Goal: Task Accomplishment & Management: Manage account settings

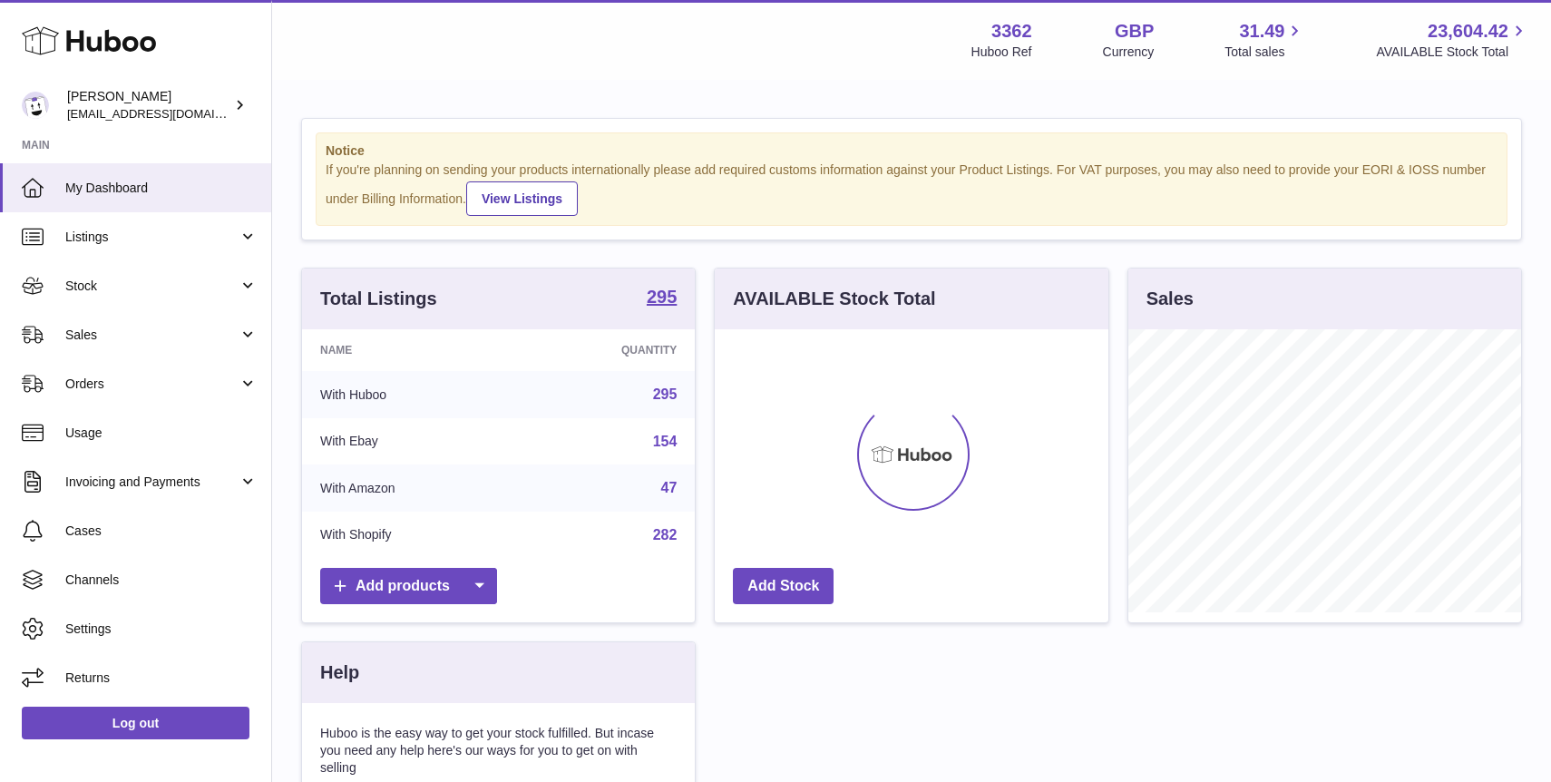
scroll to position [283, 393]
click at [132, 331] on span "Sales" at bounding box center [151, 335] width 173 height 17
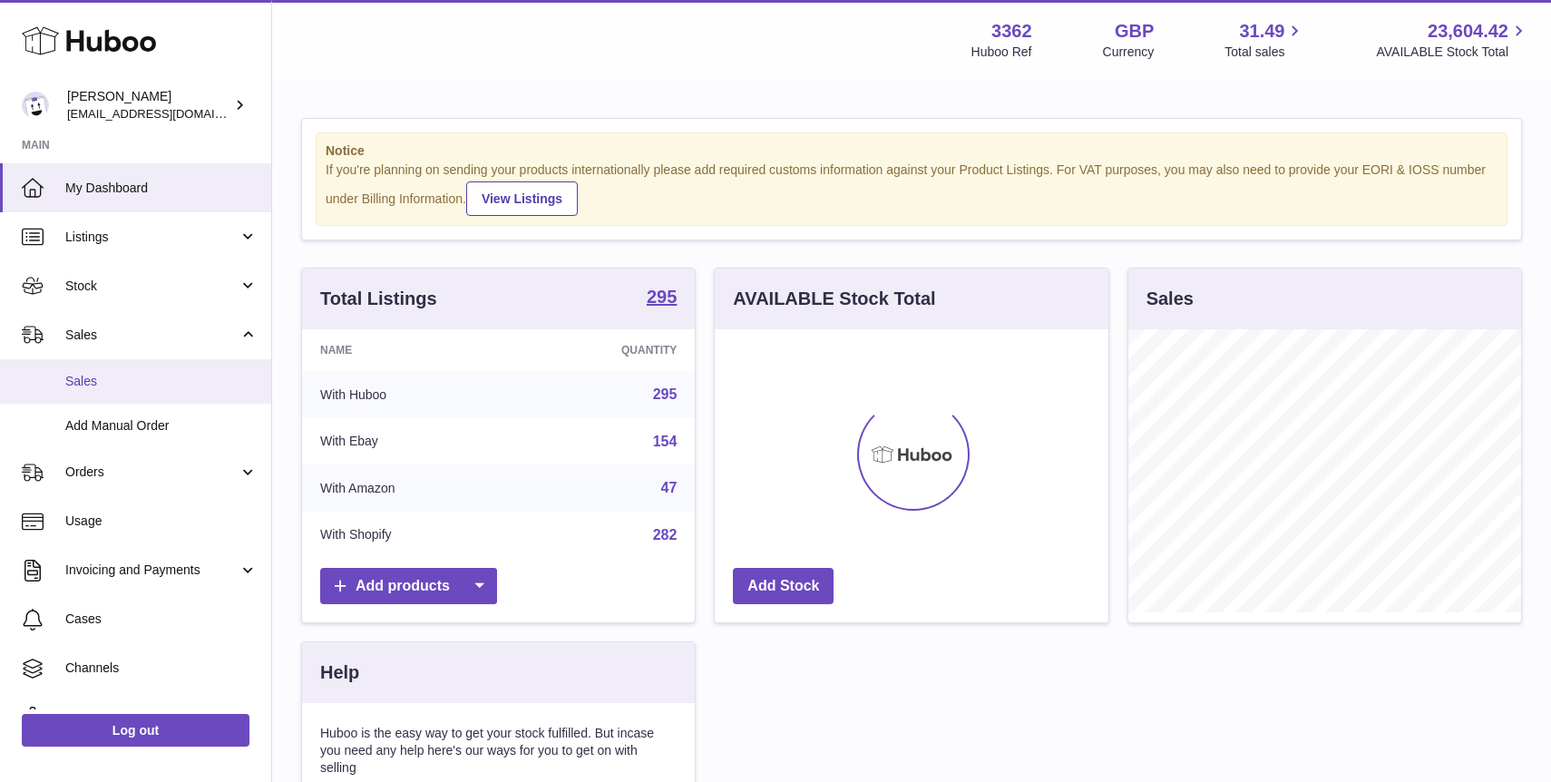
click at [133, 396] on link "Sales" at bounding box center [135, 381] width 271 height 44
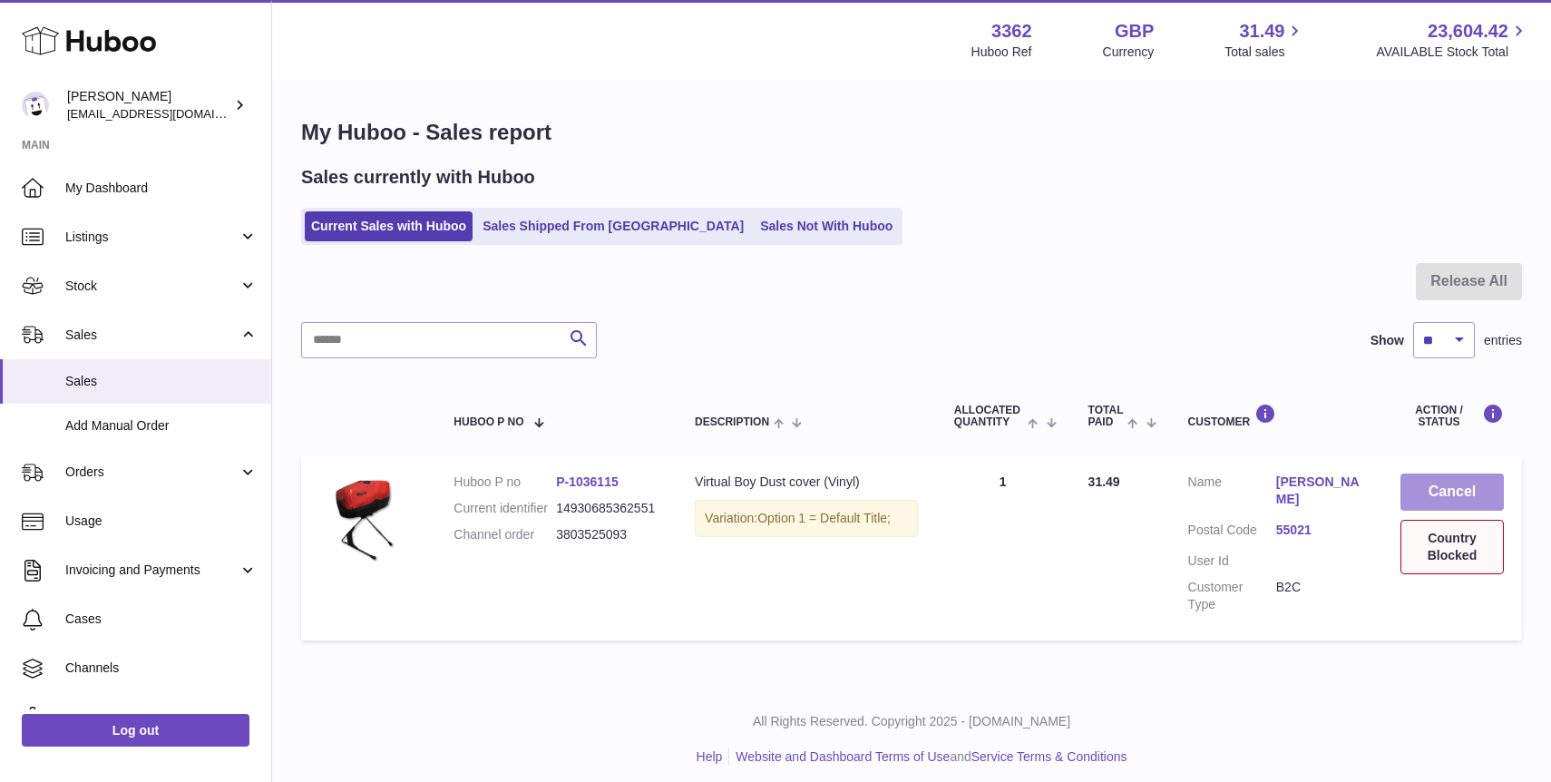
click at [1467, 485] on button "Cancel" at bounding box center [1452, 492] width 103 height 37
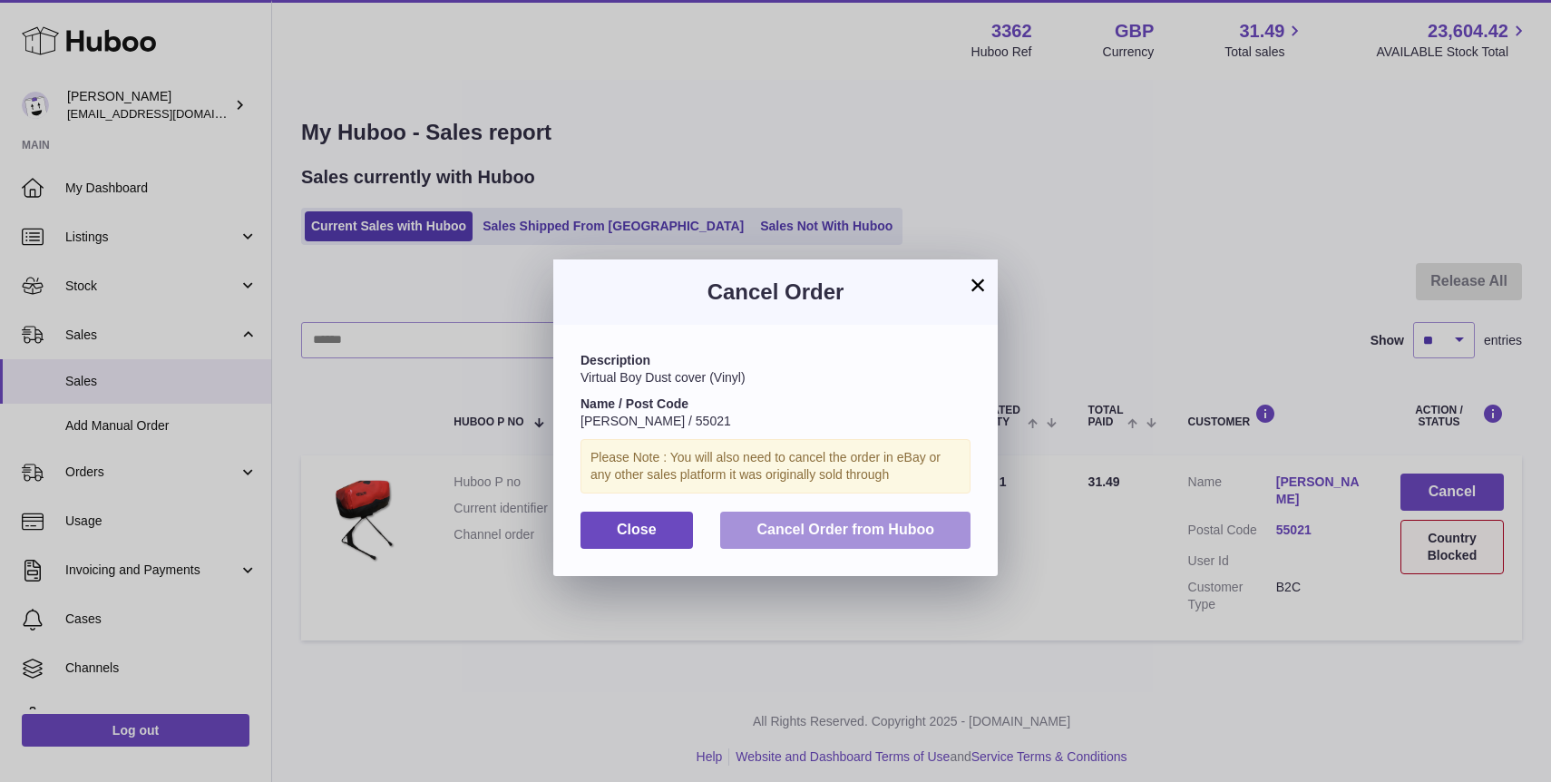
click at [842, 533] on span "Cancel Order from Huboo" at bounding box center [846, 529] width 178 height 15
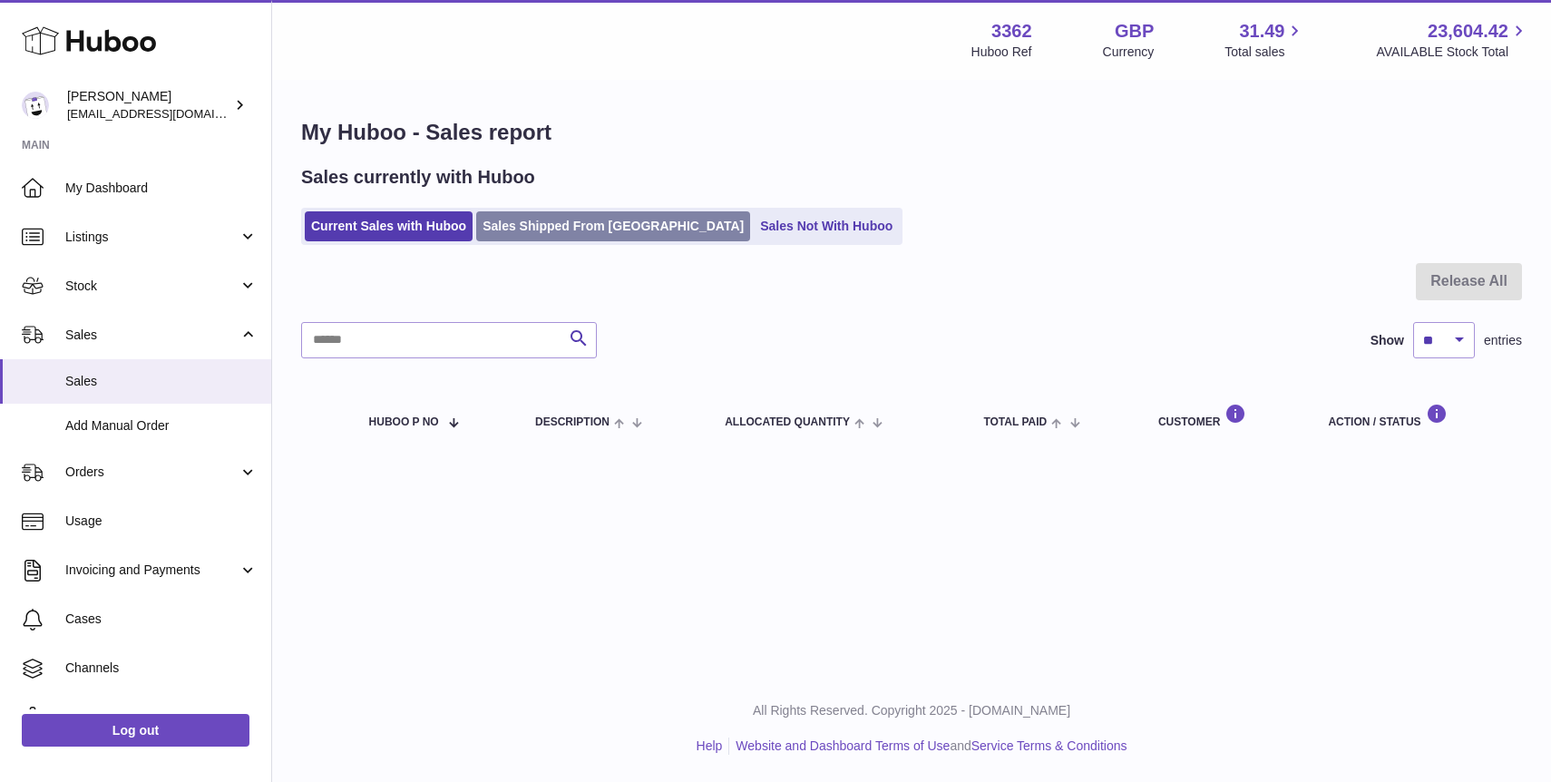
click at [516, 230] on link "Sales Shipped From Huboo" at bounding box center [613, 226] width 274 height 30
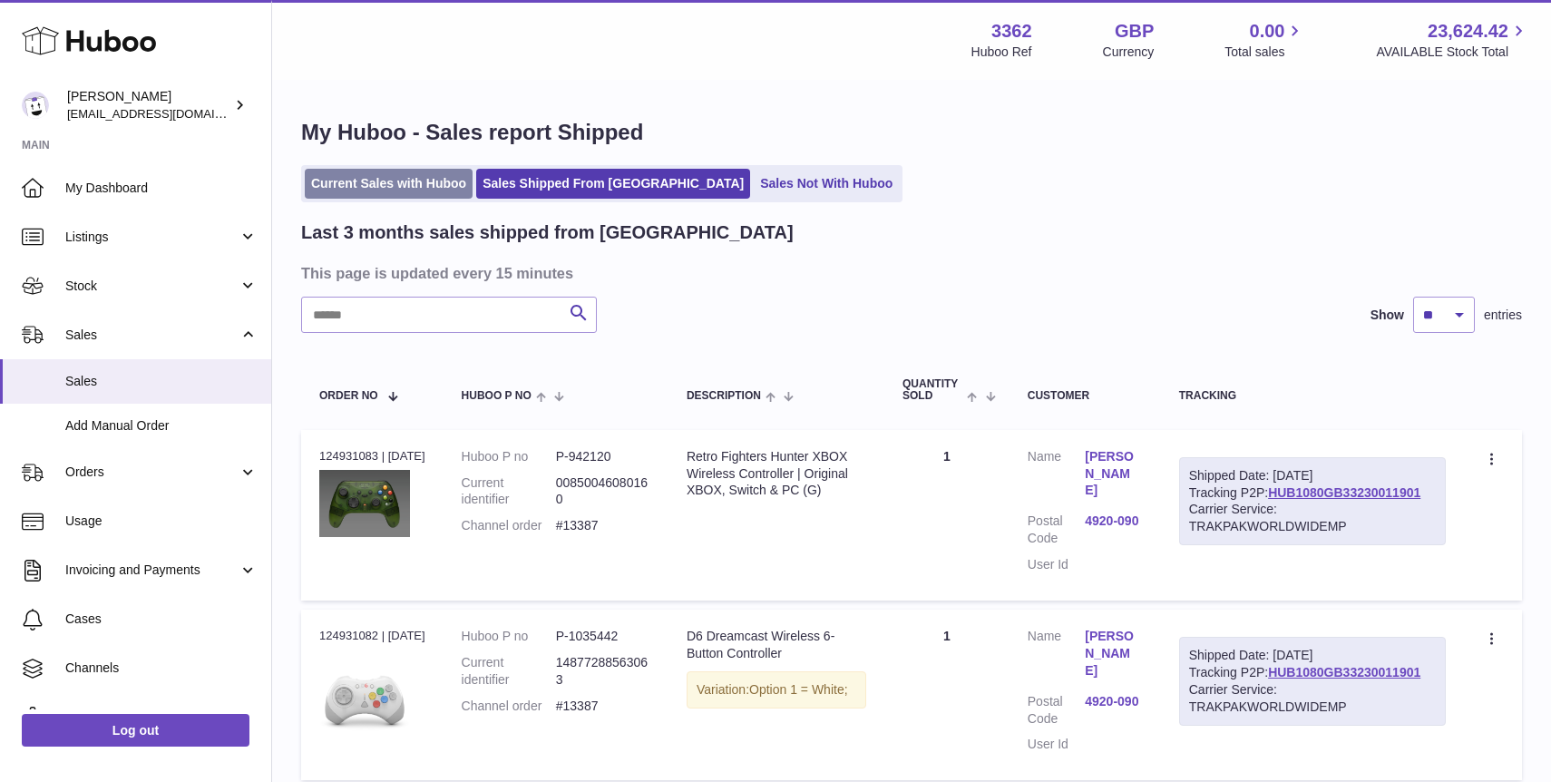
click at [388, 185] on link "Current Sales with Huboo" at bounding box center [389, 184] width 168 height 30
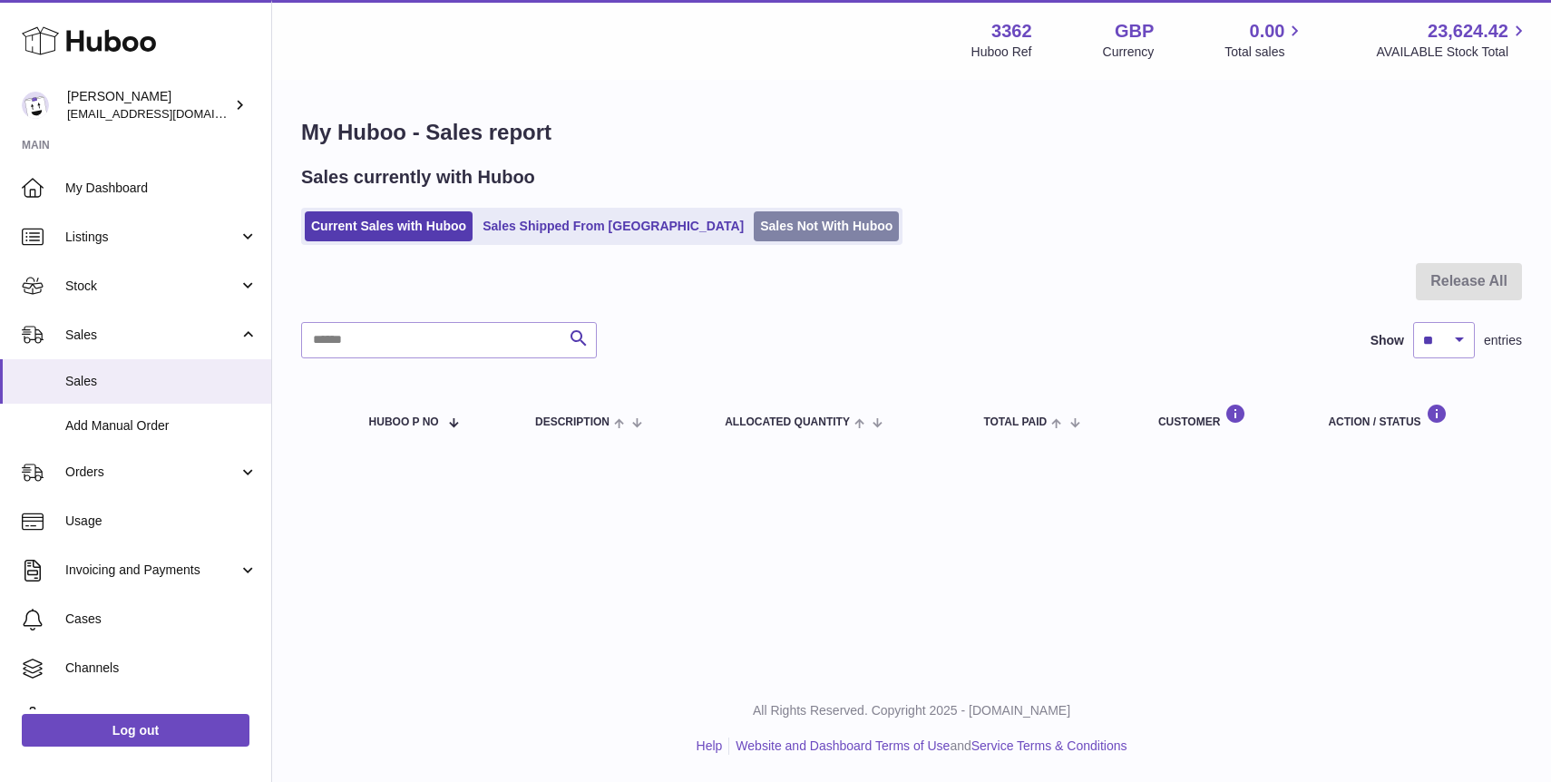
click at [754, 215] on link "Sales Not With Huboo" at bounding box center [826, 226] width 145 height 30
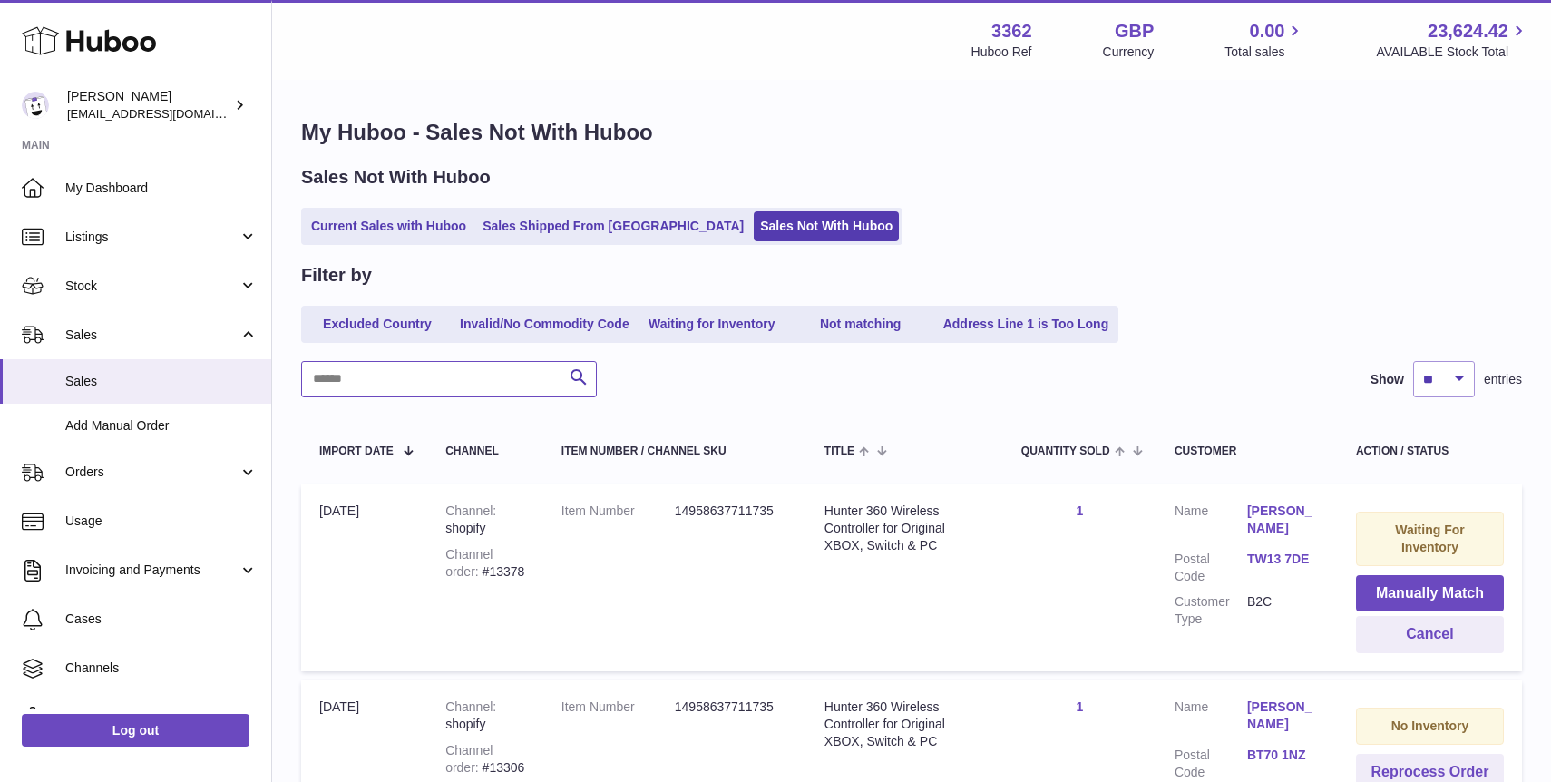
click at [451, 378] on input "text" at bounding box center [449, 379] width 296 height 36
type input "**"
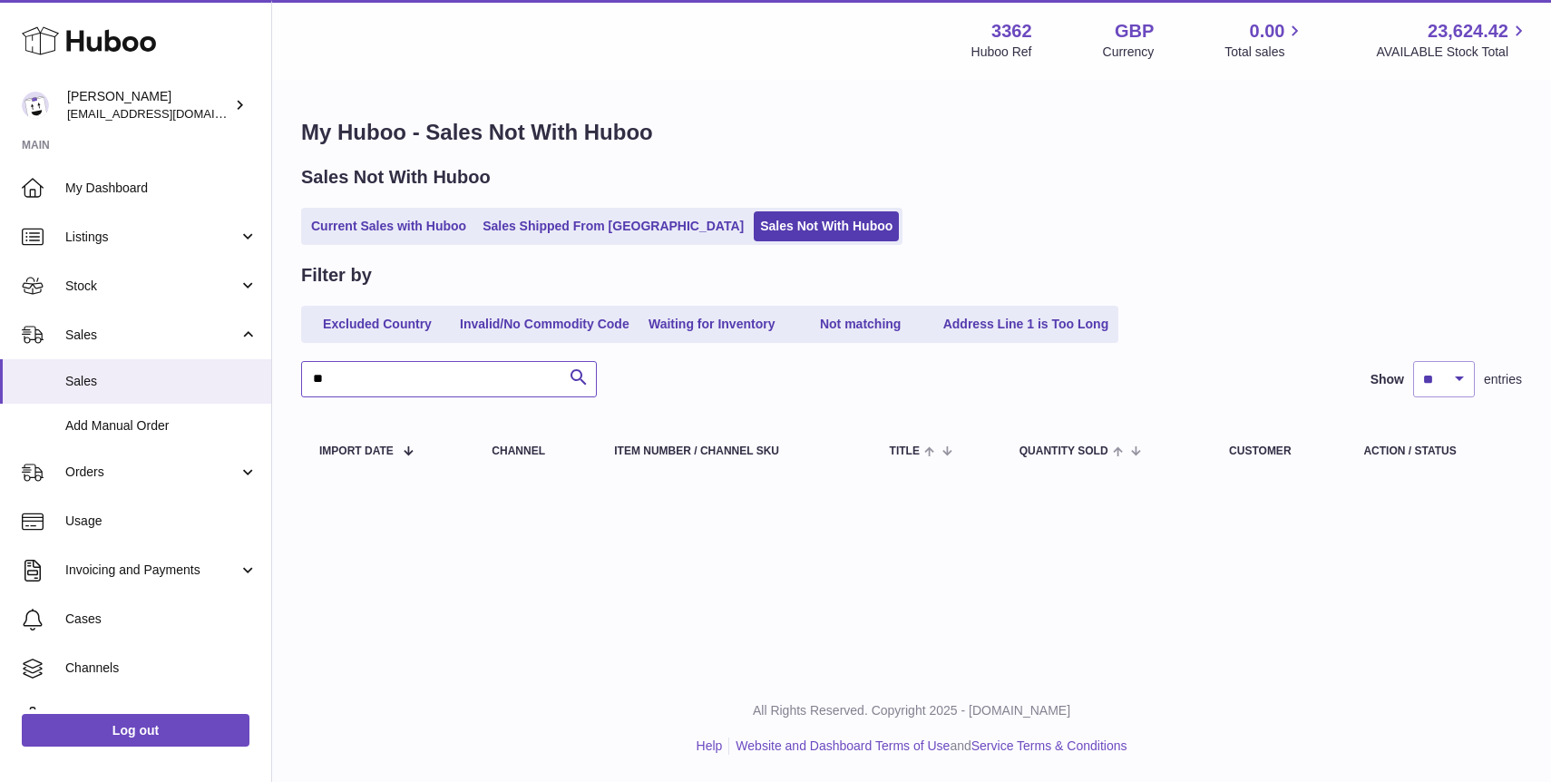
click at [414, 379] on input "**" at bounding box center [449, 379] width 296 height 36
